Goal: Ask a question: Seek information or help from site administrators or community

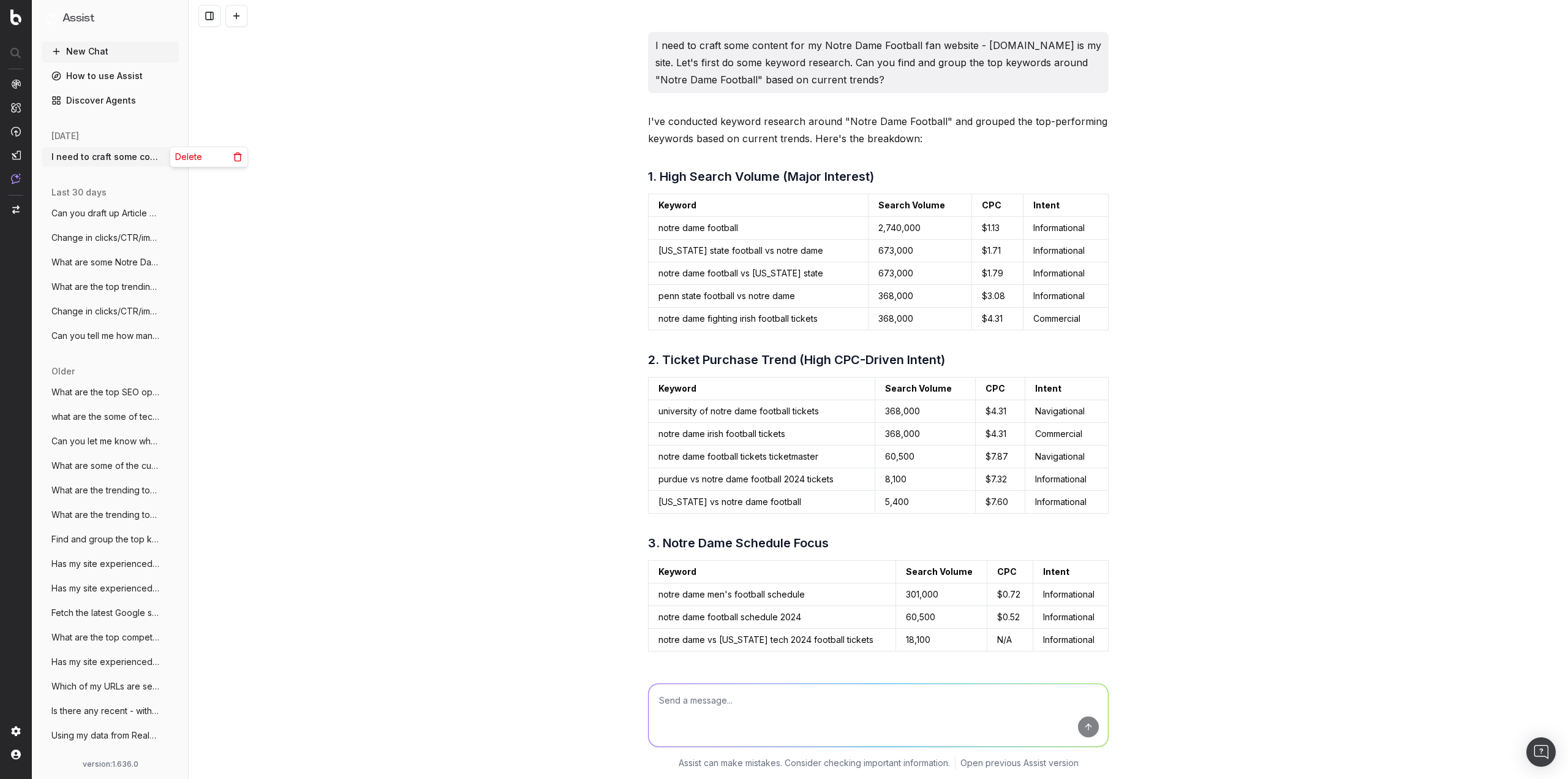
click at [165, 152] on icon "button" at bounding box center [170, 156] width 9 height 9
click at [235, 156] on icon at bounding box center [238, 158] width 6 height 7
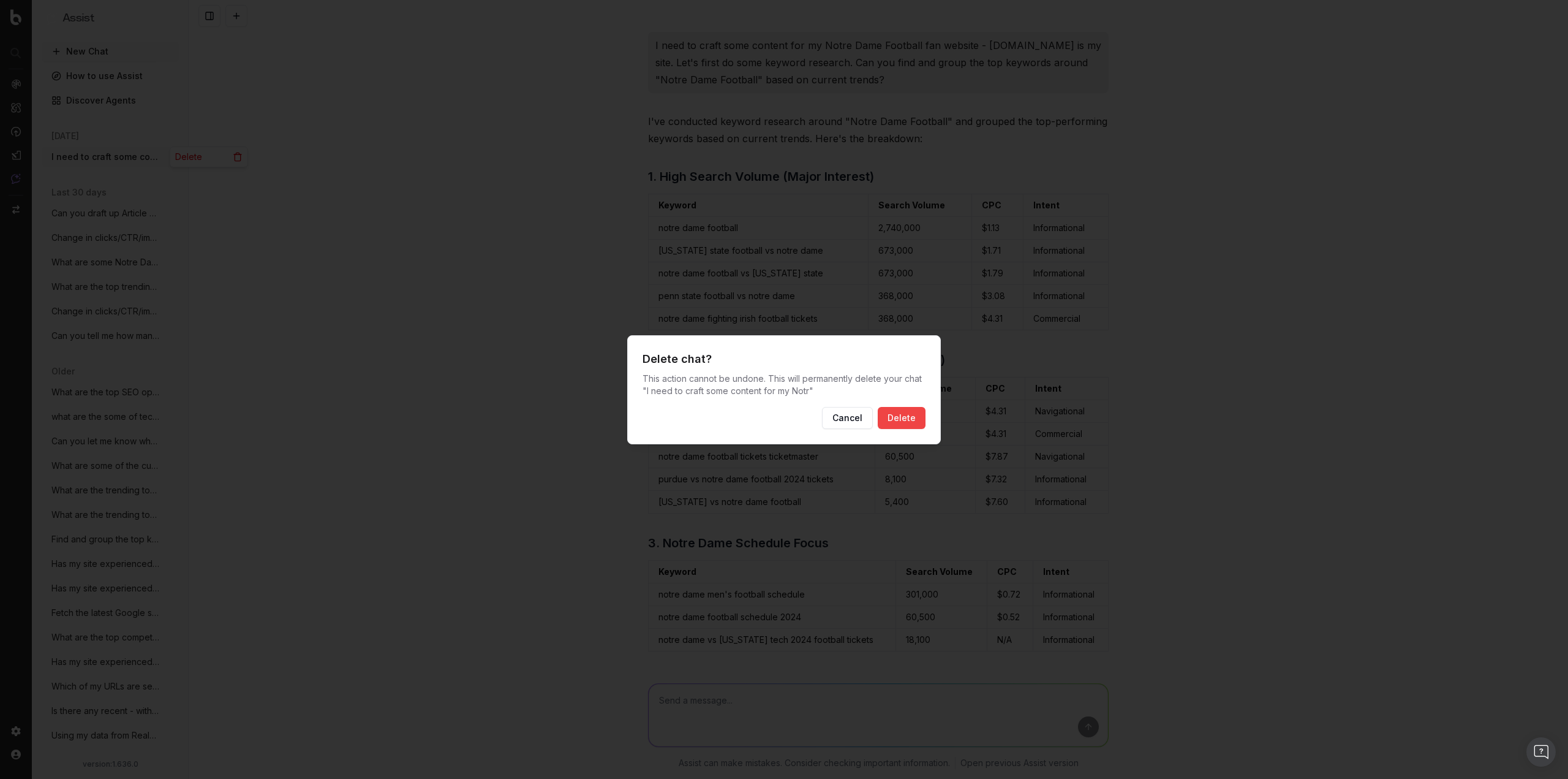
click at [886, 409] on button "Delete" at bounding box center [902, 418] width 48 height 22
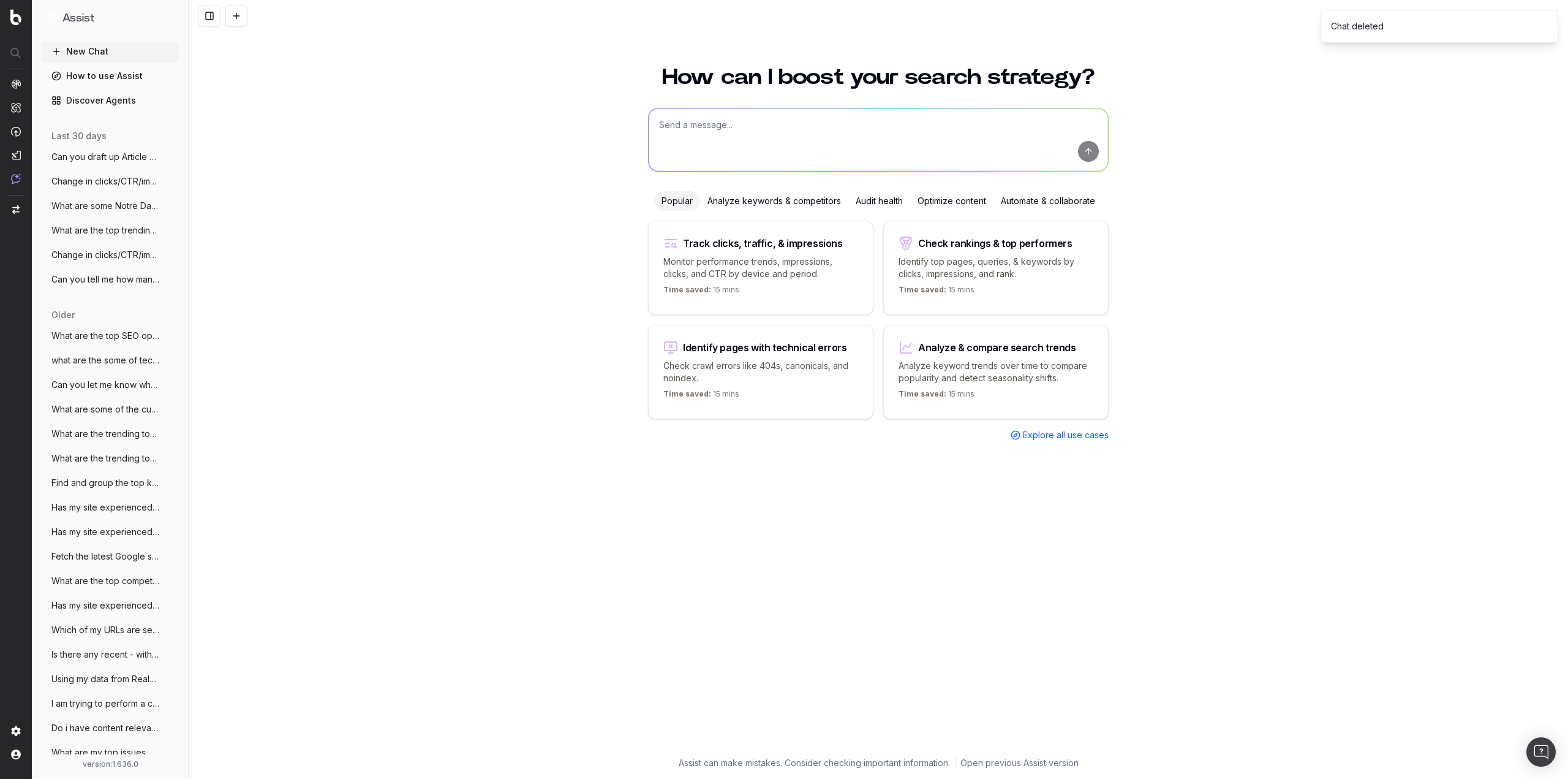
click at [744, 120] on textarea at bounding box center [878, 140] width 459 height 63
type textarea "I would like to create some new content for my Notre Dame Football site [DOMAIN…"
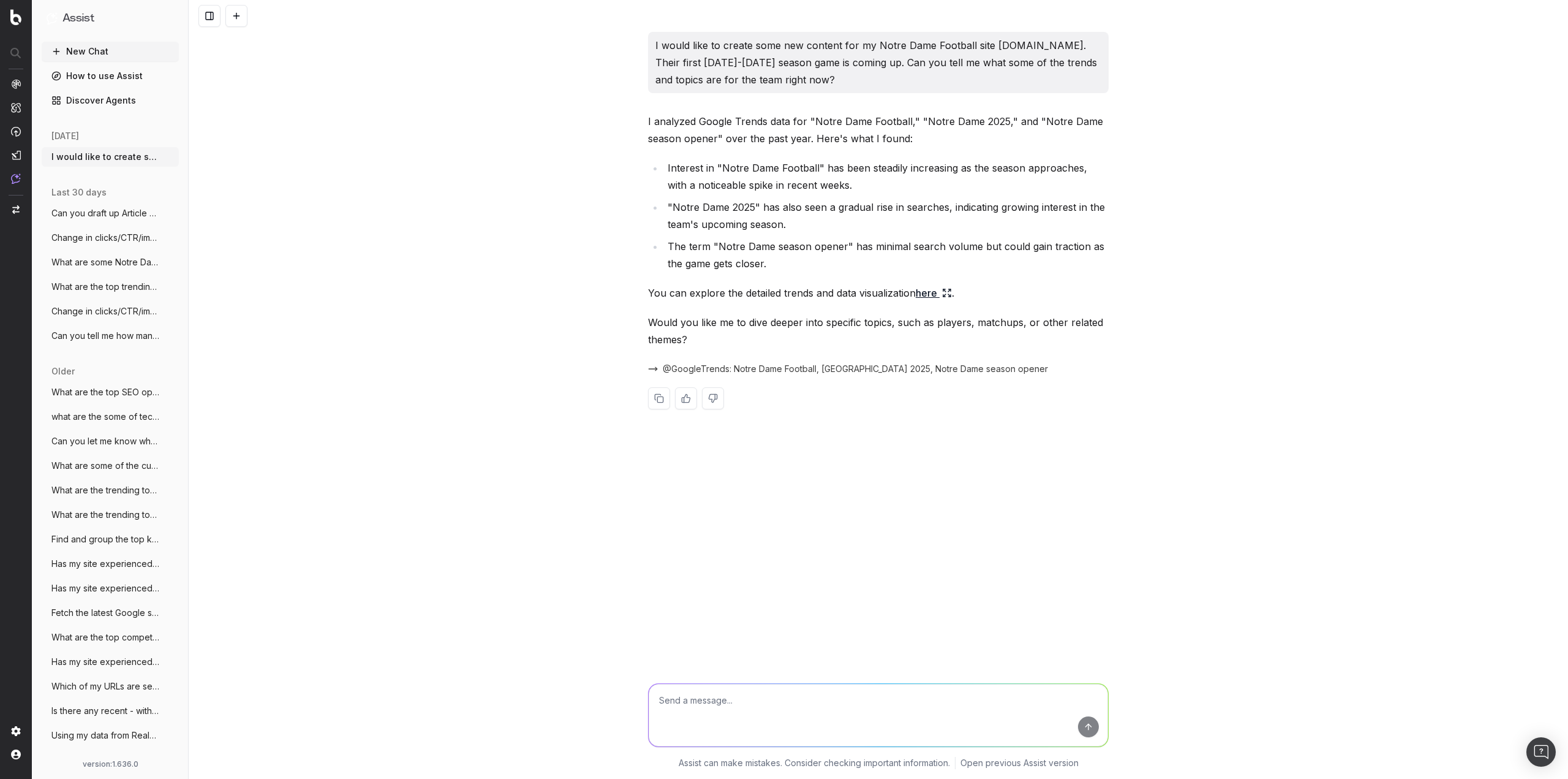
click at [488, 290] on div "I would like to create some new content for my Notre Dame Football site [DOMAIN…" at bounding box center [878, 390] width 1379 height 779
click at [797, 700] on textarea at bounding box center [878, 716] width 459 height 63
click at [924, 290] on link "here" at bounding box center [934, 293] width 36 height 18
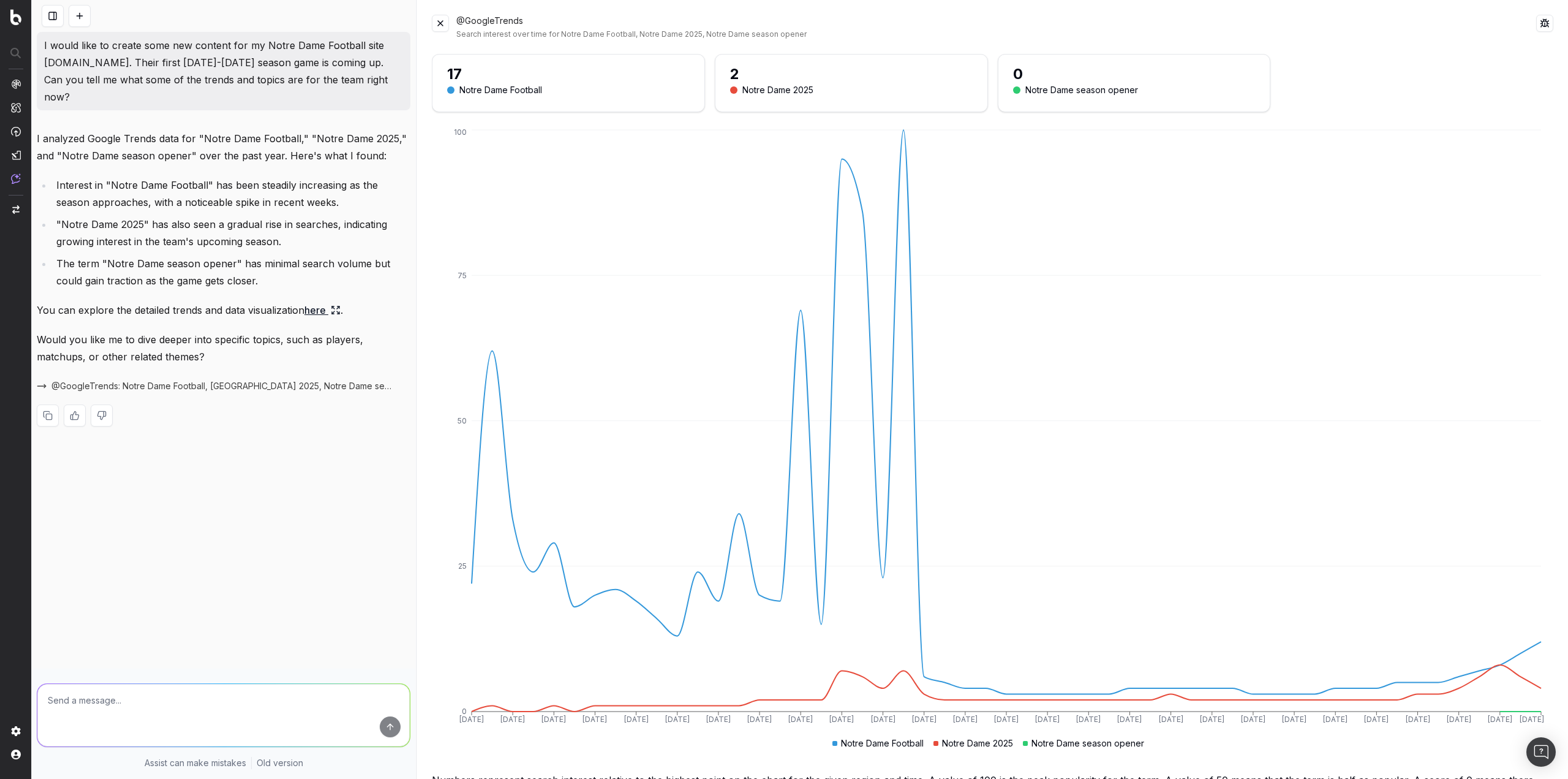
click at [438, 21] on button at bounding box center [440, 23] width 17 height 18
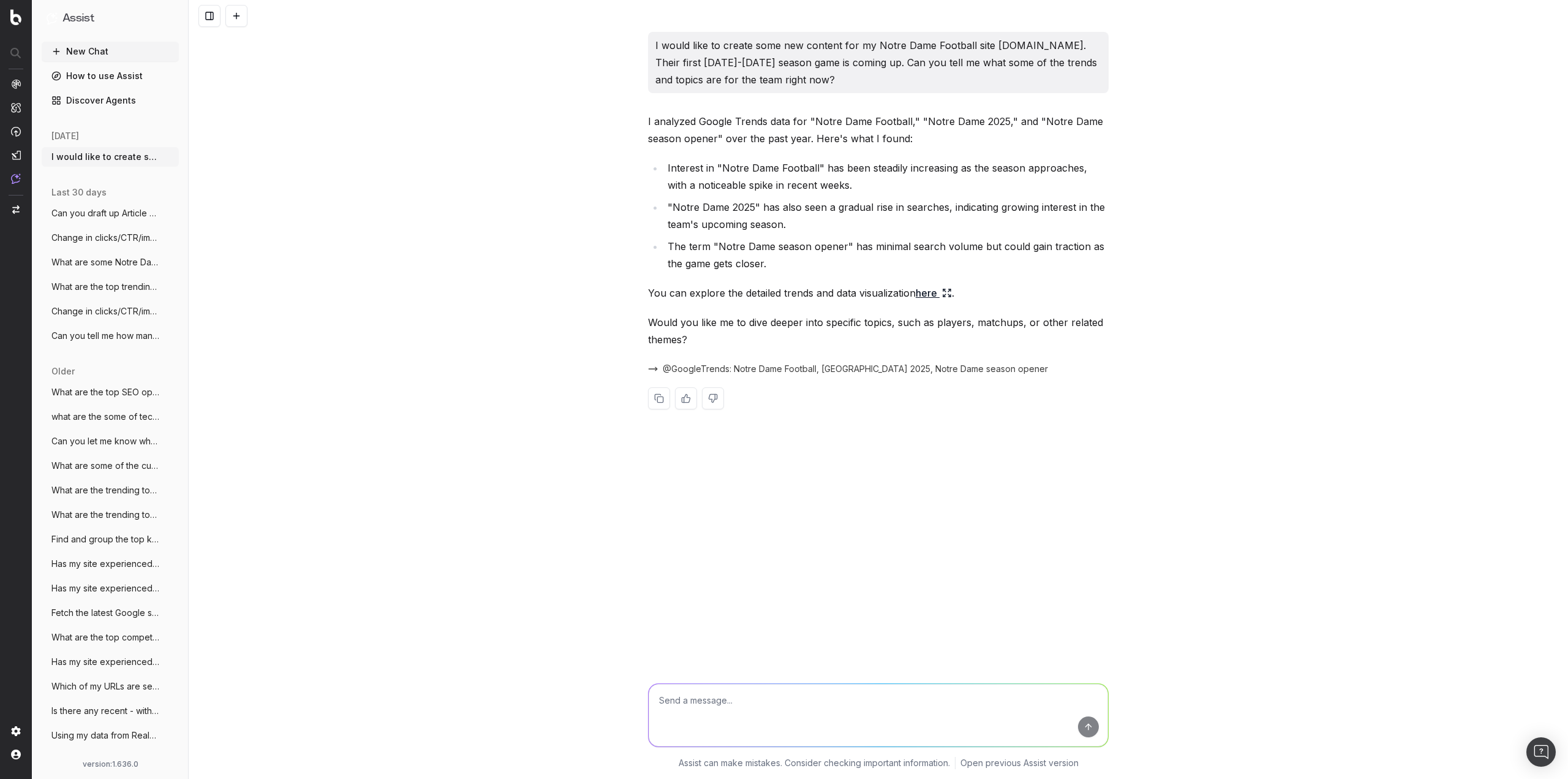
click at [780, 708] on textarea at bounding box center [878, 716] width 459 height 63
click at [165, 155] on icon "button" at bounding box center [170, 156] width 9 height 9
click at [237, 157] on icon at bounding box center [237, 156] width 9 height 9
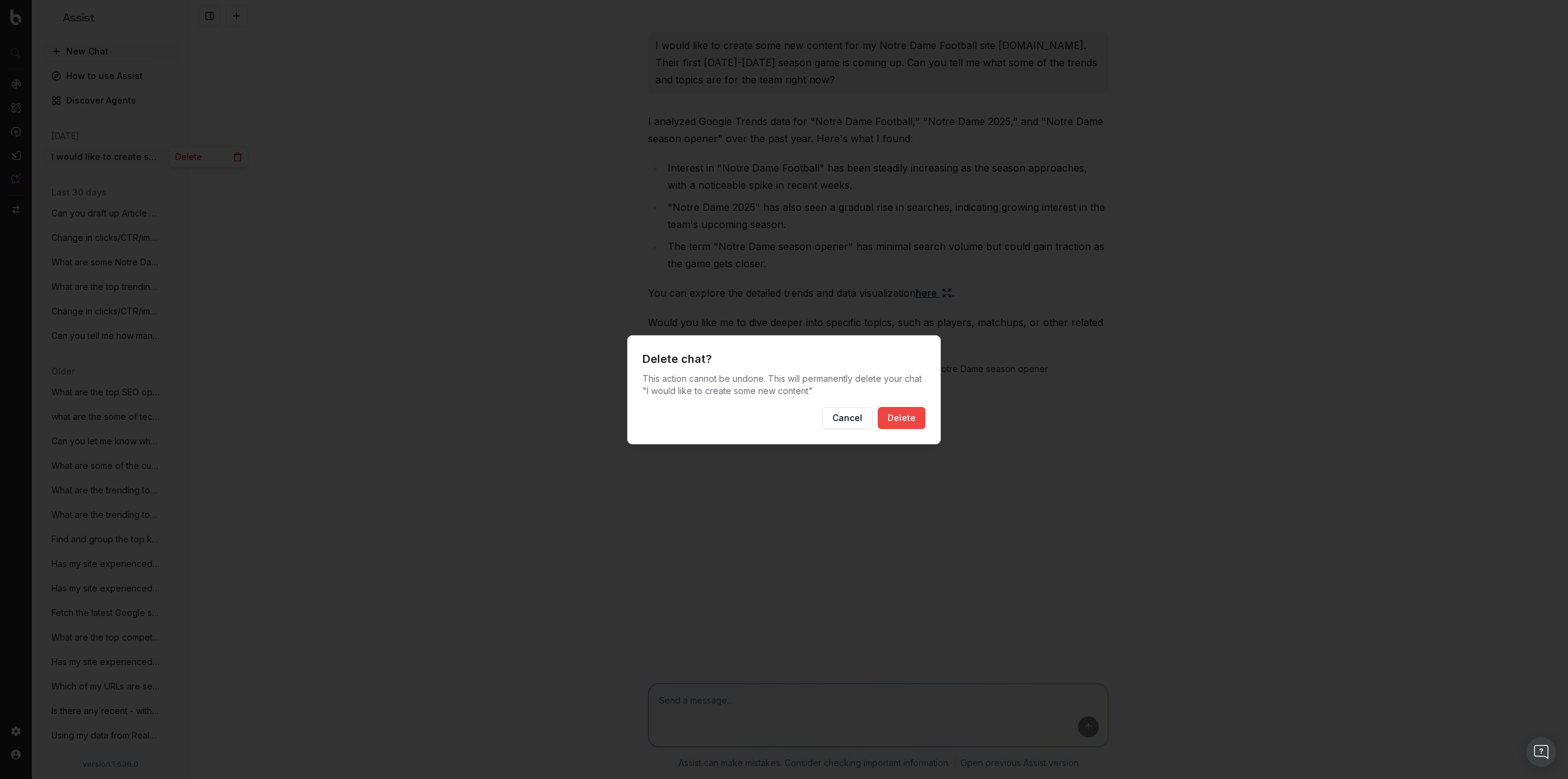
click at [901, 412] on button "Delete" at bounding box center [902, 418] width 48 height 22
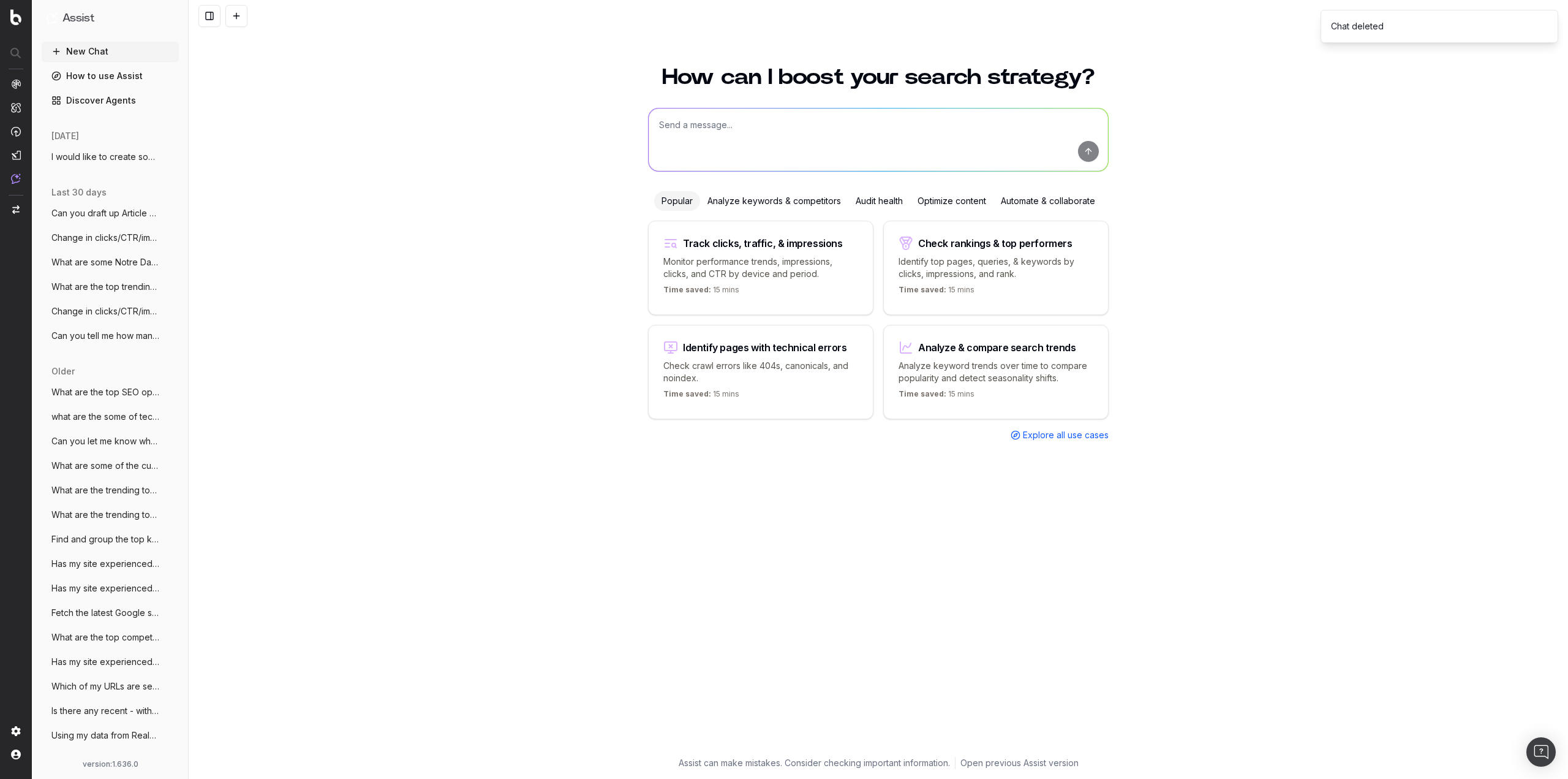
click at [717, 134] on textarea at bounding box center [878, 140] width 459 height 63
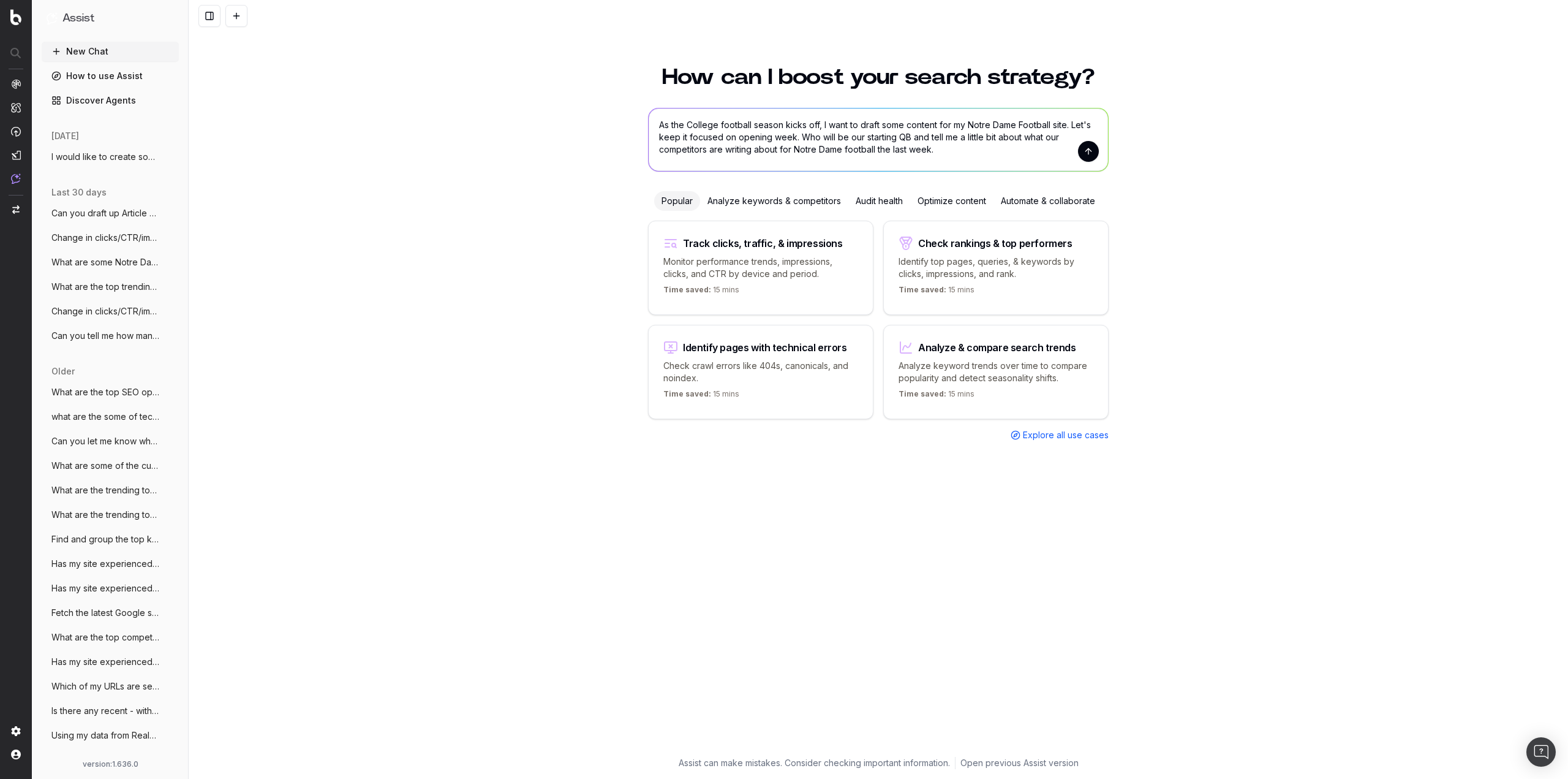
type textarea "As the College football season kicks off, I want to draft some content for my N…"
